Goal: Transaction & Acquisition: Purchase product/service

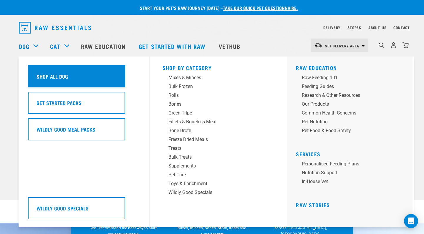
click at [44, 76] on div "Shop All Dog" at bounding box center [76, 76] width 97 height 22
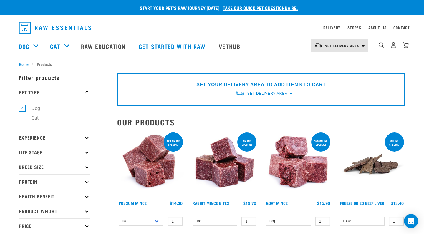
click at [83, 139] on p "Experience" at bounding box center [54, 137] width 71 height 15
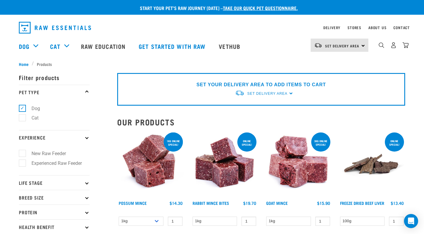
click at [22, 163] on label "Experienced Raw Feeder" at bounding box center [53, 162] width 62 height 7
click at [20, 163] on input "Experienced Raw Feeder" at bounding box center [21, 162] width 4 height 4
checkbox input "true"
click at [85, 138] on p "Experience" at bounding box center [54, 137] width 71 height 15
click at [83, 184] on p "Life Stage" at bounding box center [54, 182] width 71 height 15
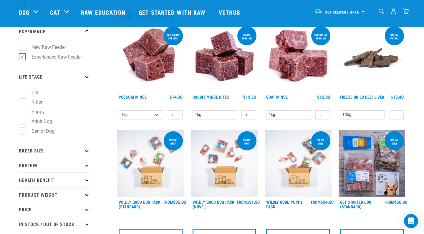
scroll to position [64, 0]
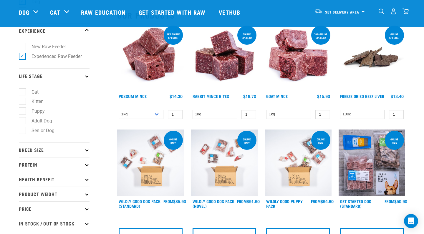
click at [86, 151] on icon at bounding box center [86, 149] width 3 height 3
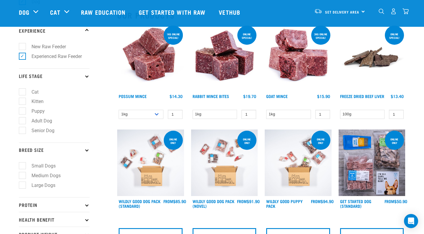
click at [22, 185] on label "Large Dogs" at bounding box center [40, 184] width 36 height 7
click at [22, 185] on input "Large Dogs" at bounding box center [21, 184] width 4 height 4
checkbox input "true"
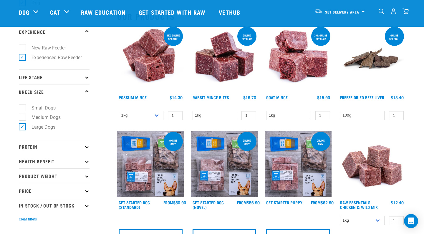
scroll to position [63, 0]
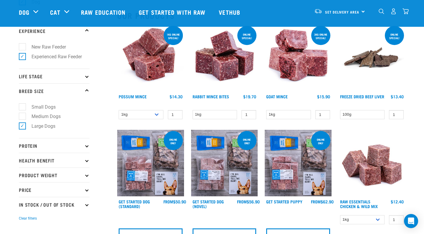
click at [86, 145] on icon at bounding box center [86, 145] width 3 height 3
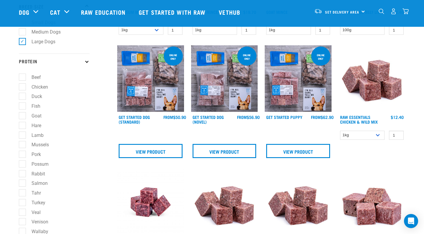
scroll to position [148, 0]
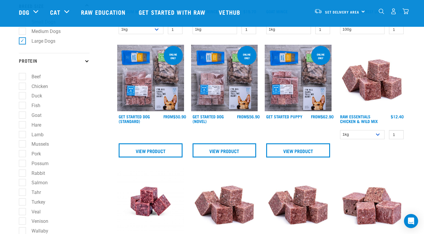
click at [87, 62] on icon at bounding box center [86, 60] width 3 height 3
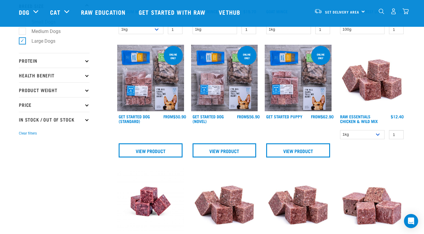
click at [89, 75] on p "Health Benefit" at bounding box center [54, 75] width 71 height 15
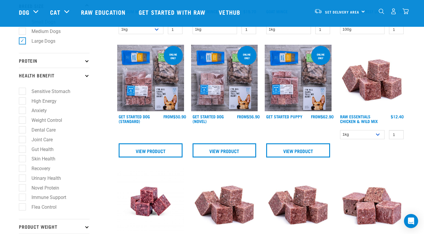
click at [87, 76] on icon at bounding box center [86, 75] width 3 height 3
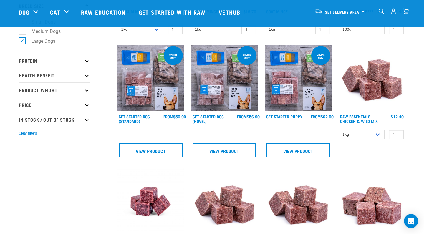
click at [85, 103] on p "Price" at bounding box center [54, 104] width 71 height 15
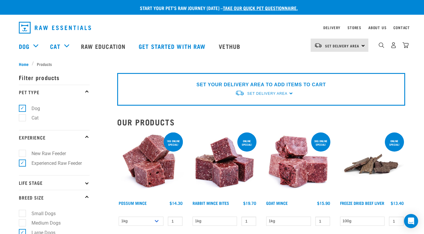
scroll to position [0, 0]
click at [287, 94] on span "Set Delivery Area" at bounding box center [267, 93] width 40 height 4
click at [256, 108] on link "[GEOGRAPHIC_DATA]" at bounding box center [264, 107] width 59 height 10
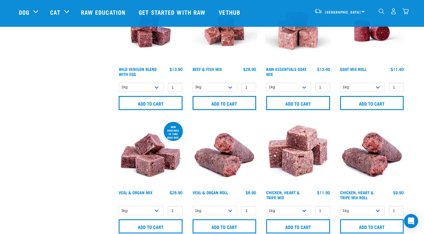
scroll to position [435, 0]
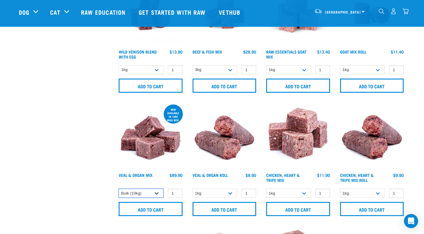
select select "747"
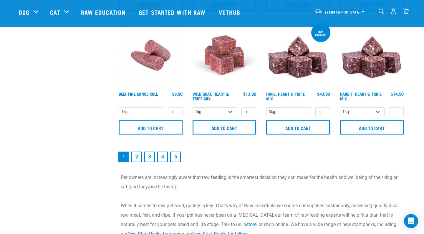
scroll to position [862, 0]
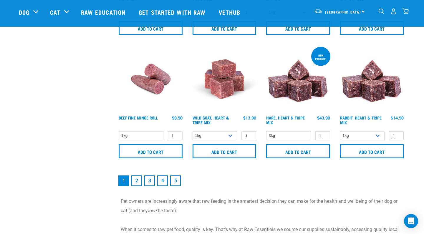
click at [139, 184] on link "2" at bounding box center [136, 180] width 11 height 11
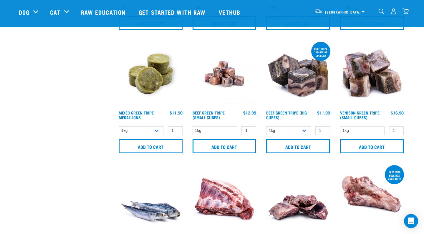
scroll to position [618, 0]
click at [139, 184] on img at bounding box center [150, 197] width 67 height 67
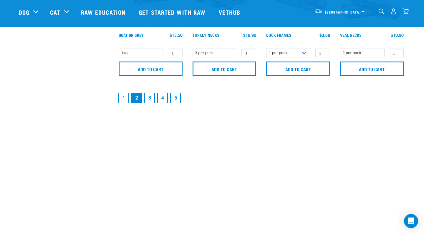
scroll to position [949, 0]
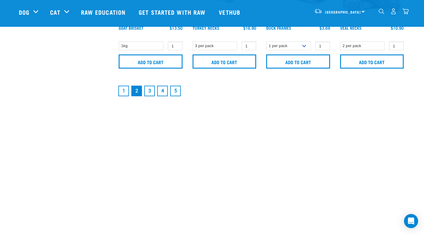
click at [152, 93] on link "3" at bounding box center [149, 91] width 11 height 11
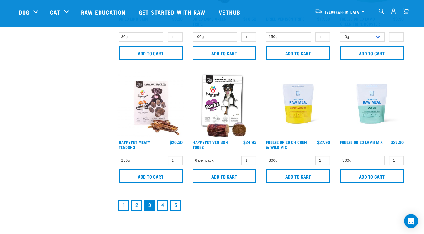
scroll to position [894, 0]
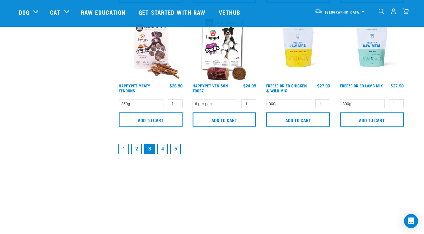
click at [164, 154] on link "4" at bounding box center [162, 149] width 11 height 11
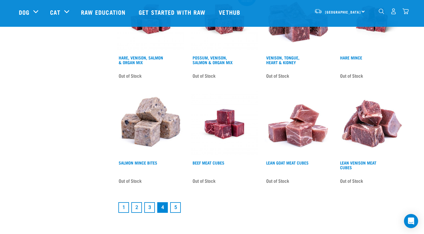
scroll to position [796, 0]
click at [174, 212] on link "5" at bounding box center [175, 207] width 11 height 11
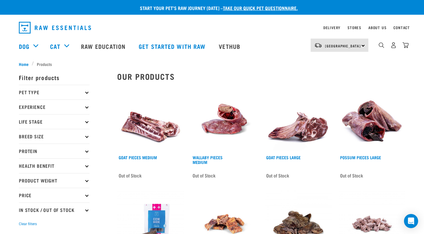
click at [85, 94] on p "Pet Type" at bounding box center [54, 92] width 71 height 15
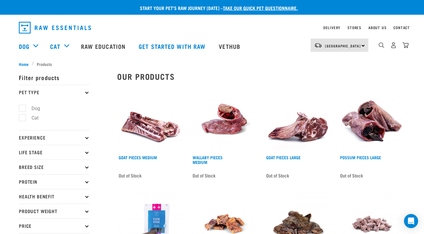
click at [26, 107] on label "Dog" at bounding box center [32, 108] width 20 height 7
click at [23, 107] on input "Dog" at bounding box center [21, 107] width 4 height 4
checkbox input "true"
click at [89, 138] on p "Experience" at bounding box center [54, 137] width 71 height 15
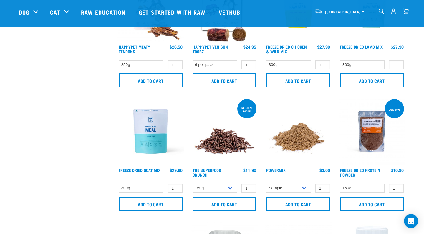
scroll to position [342, 0]
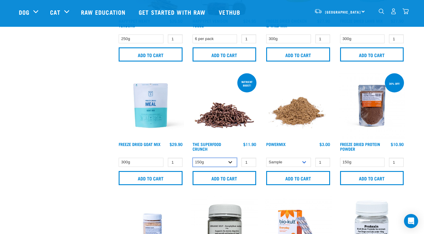
select select "31261"
